Goal: Contribute content

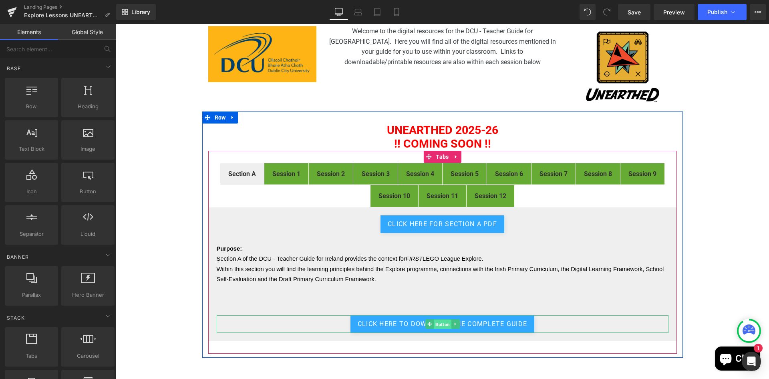
click at [440, 325] on span "Button" at bounding box center [443, 324] width 18 height 10
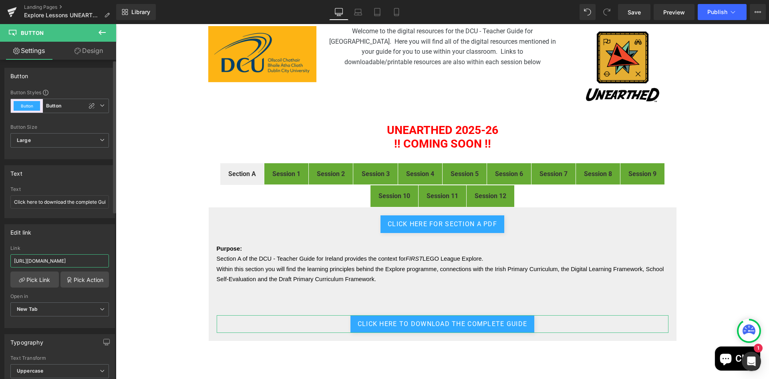
click at [93, 264] on input "[URL][DOMAIN_NAME]" at bounding box center [59, 260] width 99 height 13
click at [139, 268] on div "FIRST® LEGO® League Explore Digital Resources Heading Image Welcome to the digi…" at bounding box center [442, 231] width 653 height 463
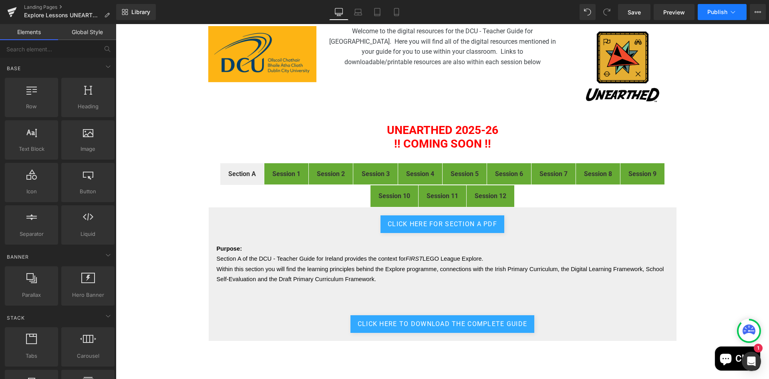
click at [717, 8] on button "Publish" at bounding box center [722, 12] width 49 height 16
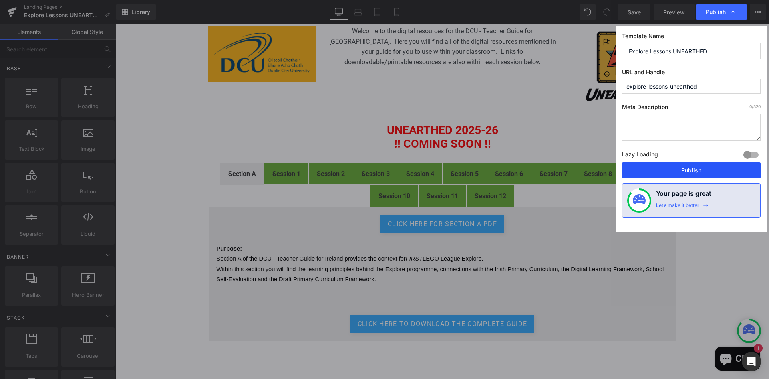
drag, startPoint x: 697, startPoint y: 173, endPoint x: 576, endPoint y: 147, distance: 124.1
click at [697, 173] on button "Publish" at bounding box center [691, 170] width 139 height 16
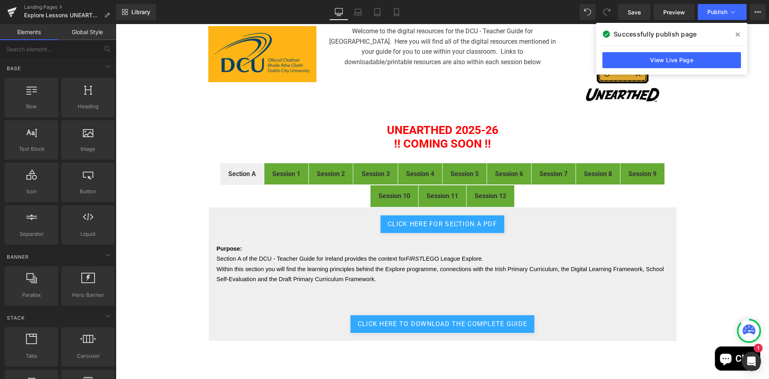
click at [733, 165] on div "FIRST® LEGO® League Explore Digital Resources Heading Image Welcome to the digi…" at bounding box center [442, 231] width 653 height 463
click at [738, 31] on icon at bounding box center [738, 34] width 4 height 6
